Goal: Information Seeking & Learning: Understand process/instructions

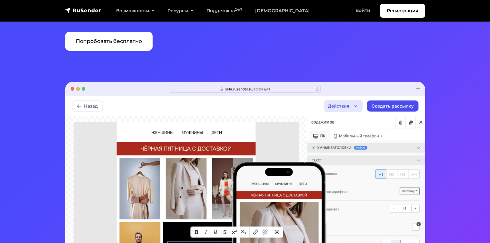
scroll to position [74, 0]
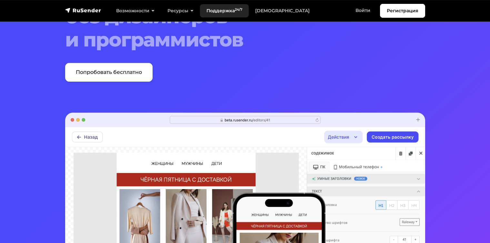
click at [214, 8] on link "Поддержка 24/7" at bounding box center [224, 10] width 49 height 13
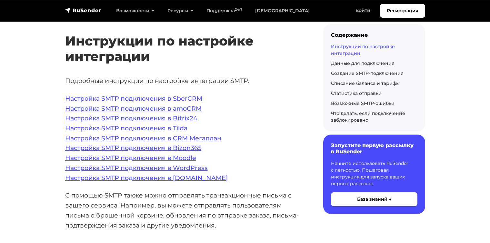
scroll to position [144, 0]
